Goal: Task Accomplishment & Management: Book appointment/travel/reservation

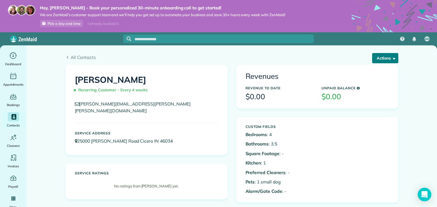
click at [379, 58] on button "Actions" at bounding box center [385, 58] width 26 height 10
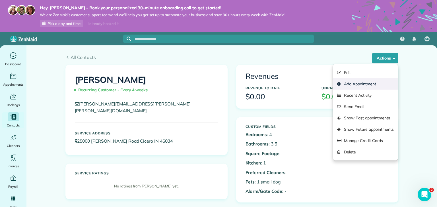
click at [384, 84] on link "Add Appointment" at bounding box center [365, 83] width 65 height 11
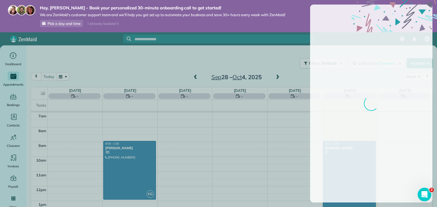
click at [61, 78] on body "Hey, [PERSON_NAME] - Book your personalized 30-minute onboarding call to get st…" at bounding box center [218, 103] width 437 height 207
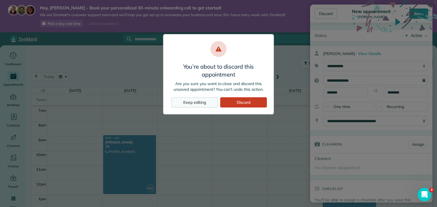
click at [206, 103] on div "Keep editing" at bounding box center [194, 102] width 47 height 10
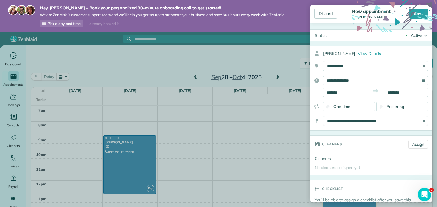
click at [249, 67] on body "Hey, [PERSON_NAME] - Book your personalized 30-minute onboarding call to get st…" at bounding box center [218, 103] width 437 height 207
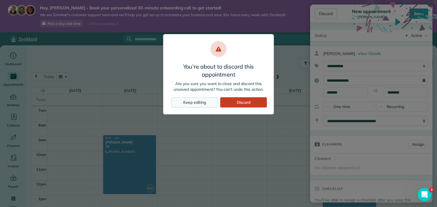
click at [190, 103] on div "Keep editing" at bounding box center [194, 102] width 47 height 10
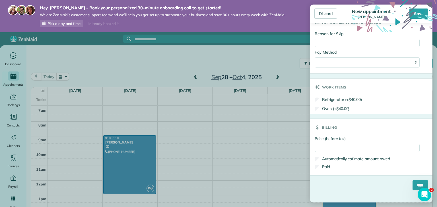
scroll to position [314, 0]
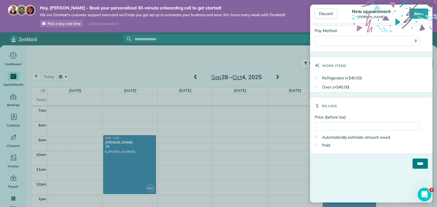
click at [418, 160] on input "****" at bounding box center [419, 164] width 15 height 10
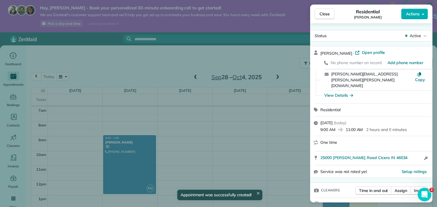
click at [247, 54] on div "Close Residential [PERSON_NAME] Actions Status Active [PERSON_NAME] · Open prof…" at bounding box center [218, 103] width 437 height 207
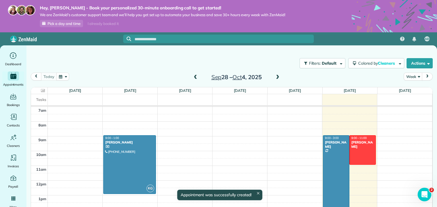
click at [276, 78] on span at bounding box center [277, 77] width 6 height 5
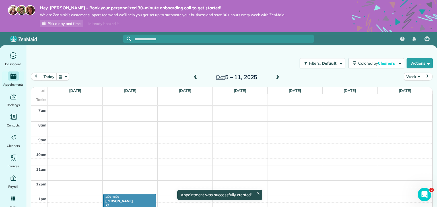
click at [276, 78] on span at bounding box center [277, 77] width 6 height 5
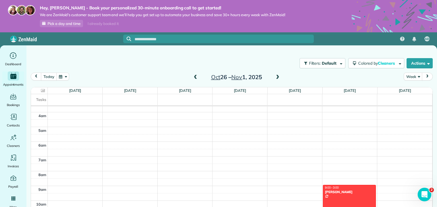
scroll to position [76, 0]
